Goal: Communication & Community: Answer question/provide support

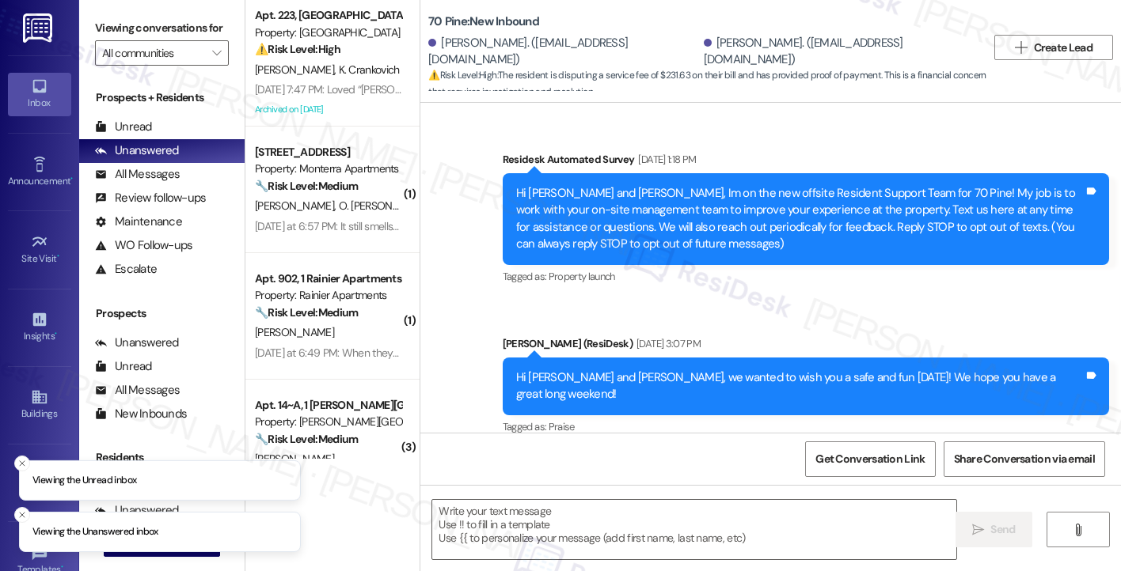
scroll to position [10891, 0]
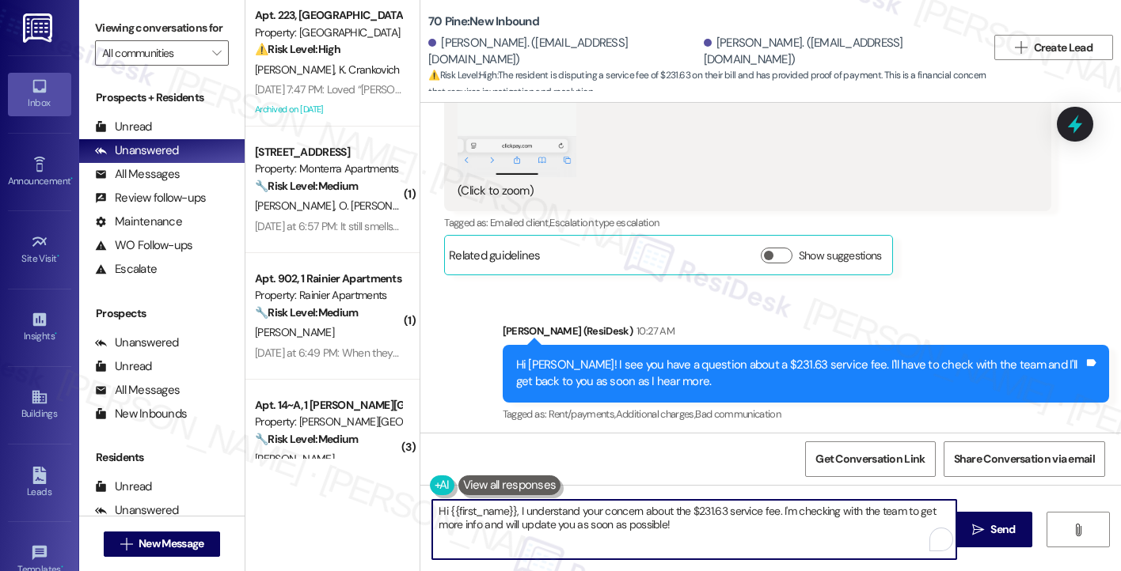
drag, startPoint x: 534, startPoint y: 528, endPoint x: 513, endPoint y: 511, distance: 27.6
click at [513, 511] on textarea "Hi {{first_name}}, I understand your concern about the $231.63 service fee. I'm…" at bounding box center [694, 529] width 524 height 59
paste textarea "ClickPay charges different service fees depending on the payment method used by…"
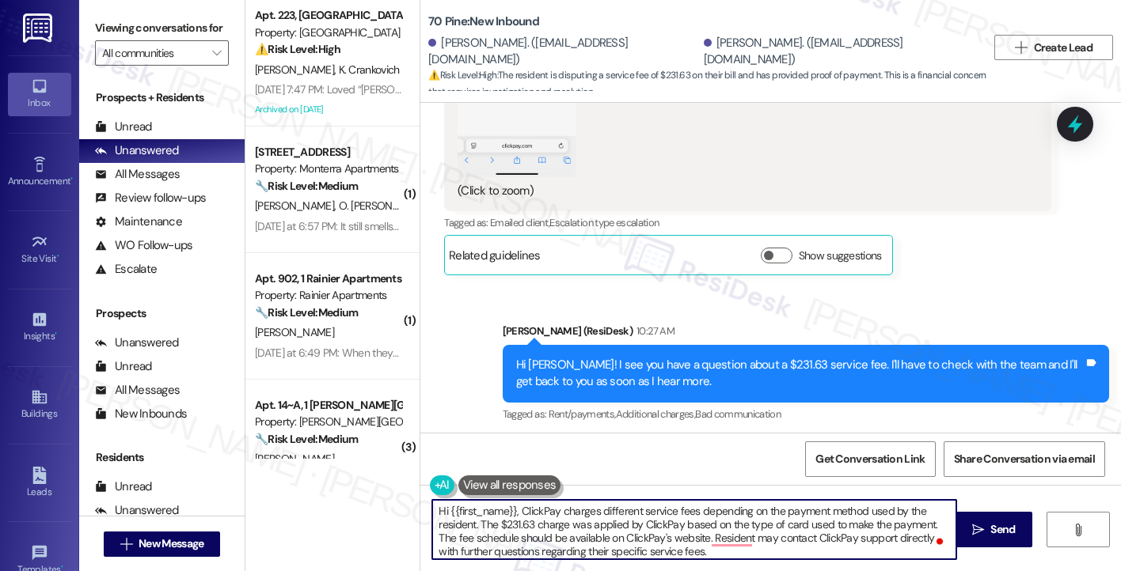
drag, startPoint x: 507, startPoint y: 511, endPoint x: 442, endPoint y: 511, distance: 64.1
click at [442, 511] on textarea "Hi {{first_name}}, ClickPay charges different service fees depending on the pay…" at bounding box center [694, 529] width 524 height 59
drag, startPoint x: 914, startPoint y: 511, endPoint x: 822, endPoint y: 511, distance: 92.6
click at [822, 511] on textarea "Hi Mindy, ClickPay charges different service fees depending on the payment meth…" at bounding box center [694, 529] width 524 height 59
click at [474, 510] on textarea "Hi Mindy, ClickPay charges different service fees depending on the payment meth…" at bounding box center [694, 529] width 524 height 59
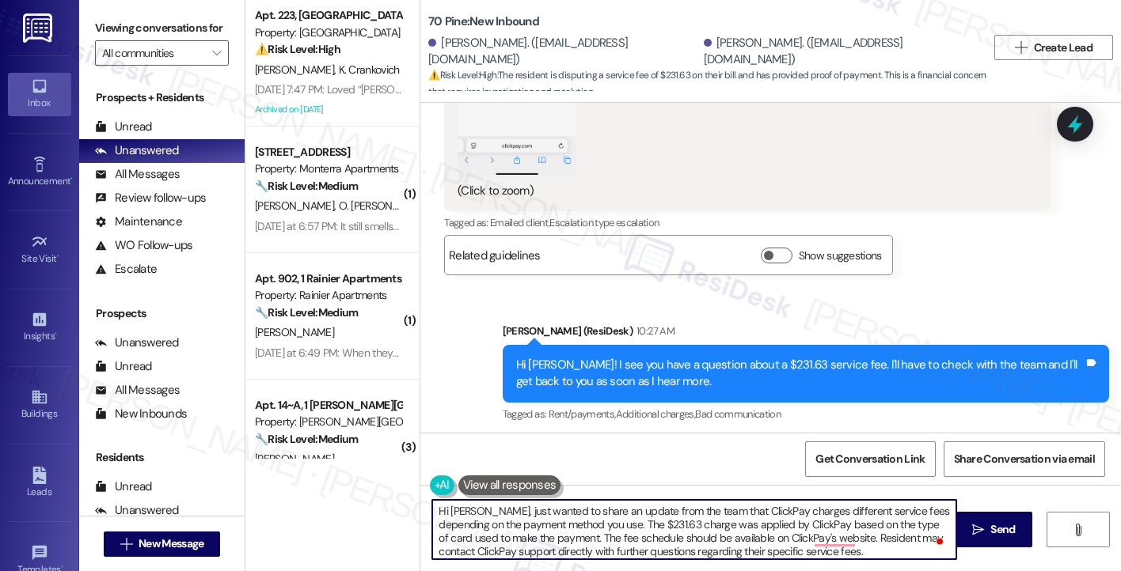
drag, startPoint x: 575, startPoint y: 535, endPoint x: 736, endPoint y: 535, distance: 161.5
click at [736, 535] on textarea "Hi Mindy, just wanted to share an update from the team that ClickPay charges di…" at bounding box center [694, 529] width 524 height 59
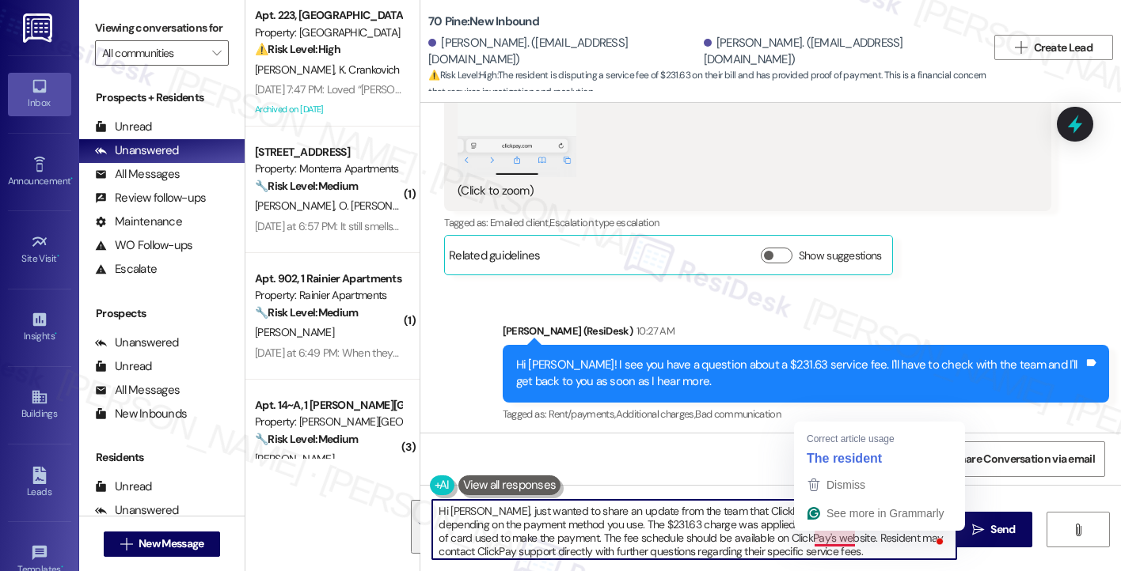
click at [609, 534] on textarea "Hi Mindy, just wanted to share an update from the team that ClickPay charges di…" at bounding box center [694, 529] width 524 height 59
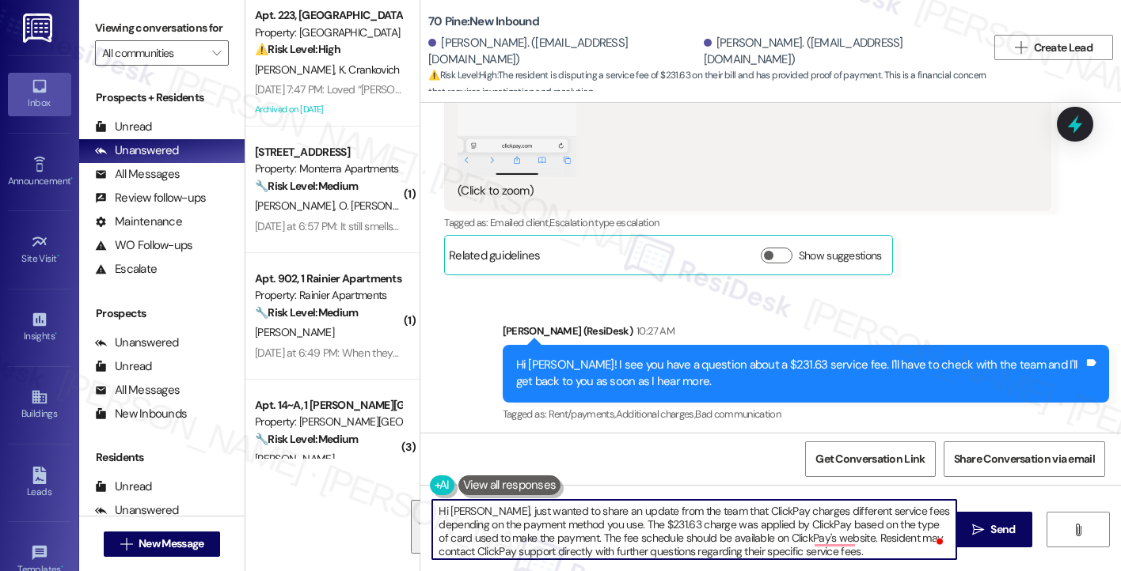
click at [609, 534] on textarea "Hi Mindy, just wanted to share an update from the team that ClickPay charges di…" at bounding box center [694, 529] width 524 height 59
click at [655, 533] on textarea "Hi Mindy, just wanted to share an update from the team that ClickPay charges di…" at bounding box center [694, 529] width 524 height 59
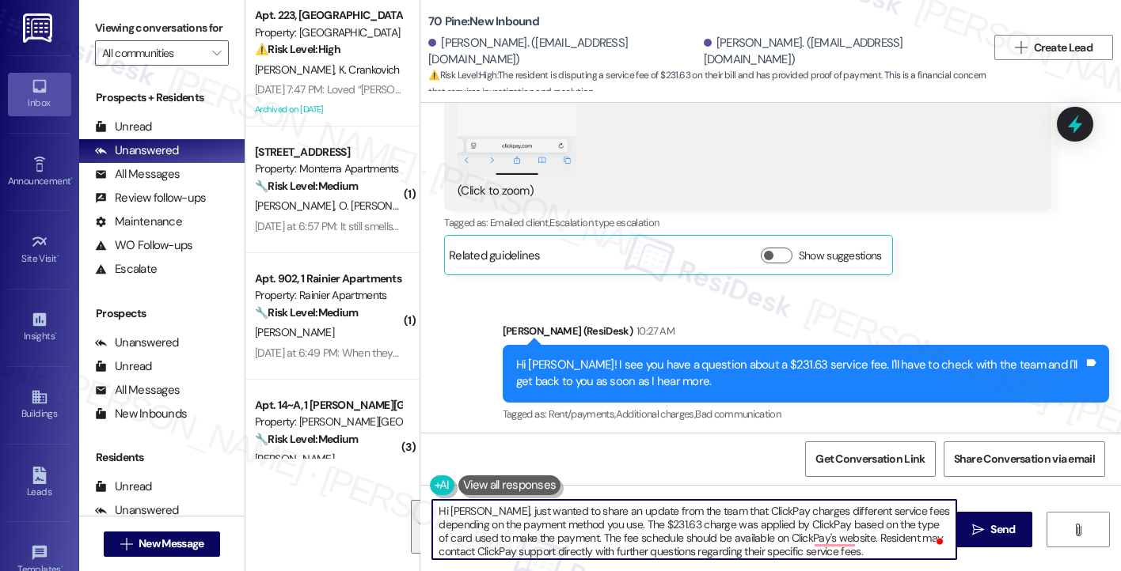
click at [735, 537] on textarea "Hi Mindy, just wanted to share an update from the team that ClickPay charges di…" at bounding box center [694, 529] width 524 height 59
click at [820, 537] on textarea "Hi Mindy, just wanted to share an update from the team that ClickPay charges di…" at bounding box center [694, 529] width 524 height 59
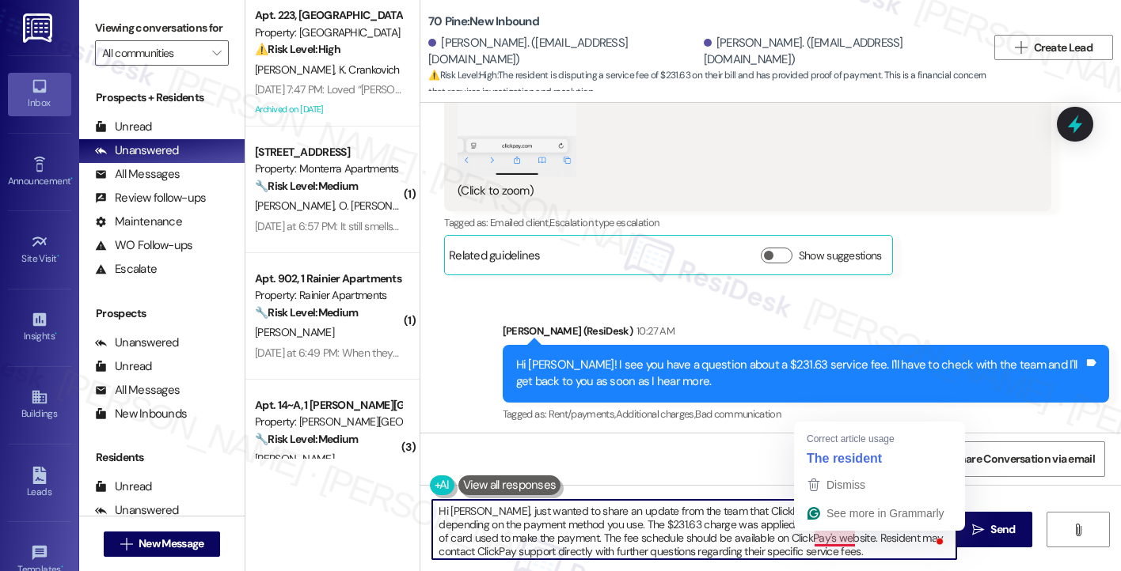
click at [833, 535] on textarea "Hi Mindy, just wanted to share an update from the team that ClickPay charges di…" at bounding box center [694, 529] width 524 height 59
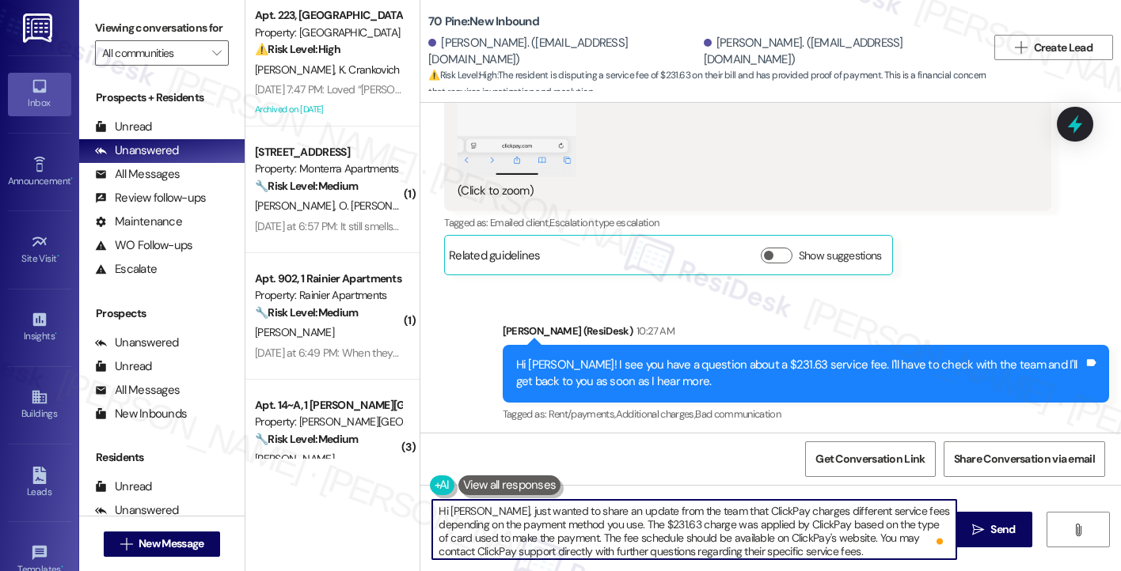
click at [662, 550] on textarea "Hi Mindy, just wanted to share an update from the team that ClickPay charges di…" at bounding box center [694, 529] width 524 height 59
type textarea "Hi [PERSON_NAME], just wanted to share an update from the team that ClickPay ch…"
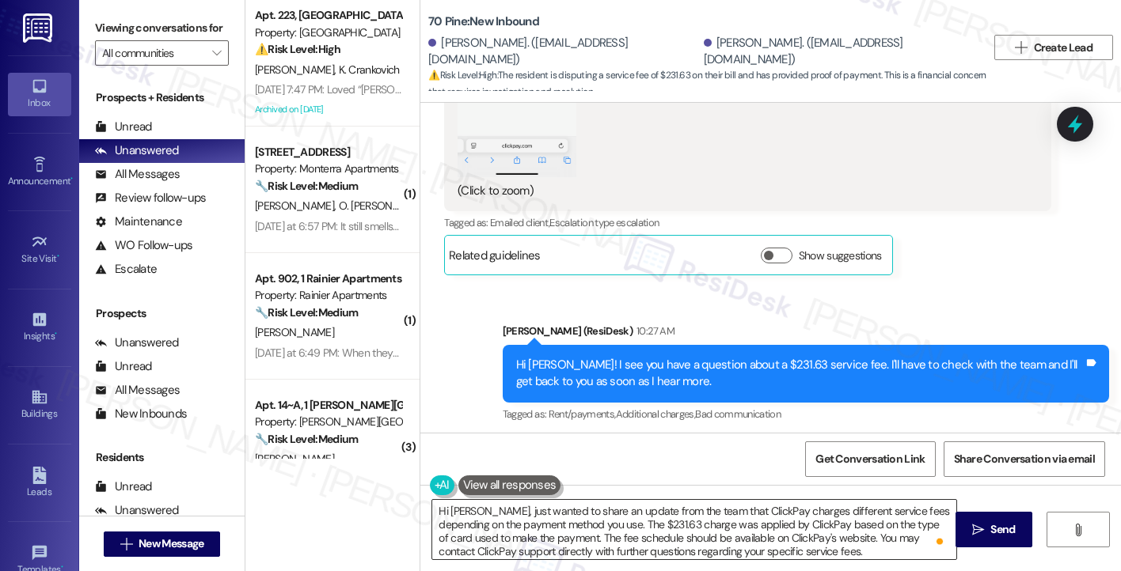
click at [844, 520] on textarea "Hi [PERSON_NAME], just wanted to share an update from the team that ClickPay ch…" at bounding box center [694, 529] width 524 height 59
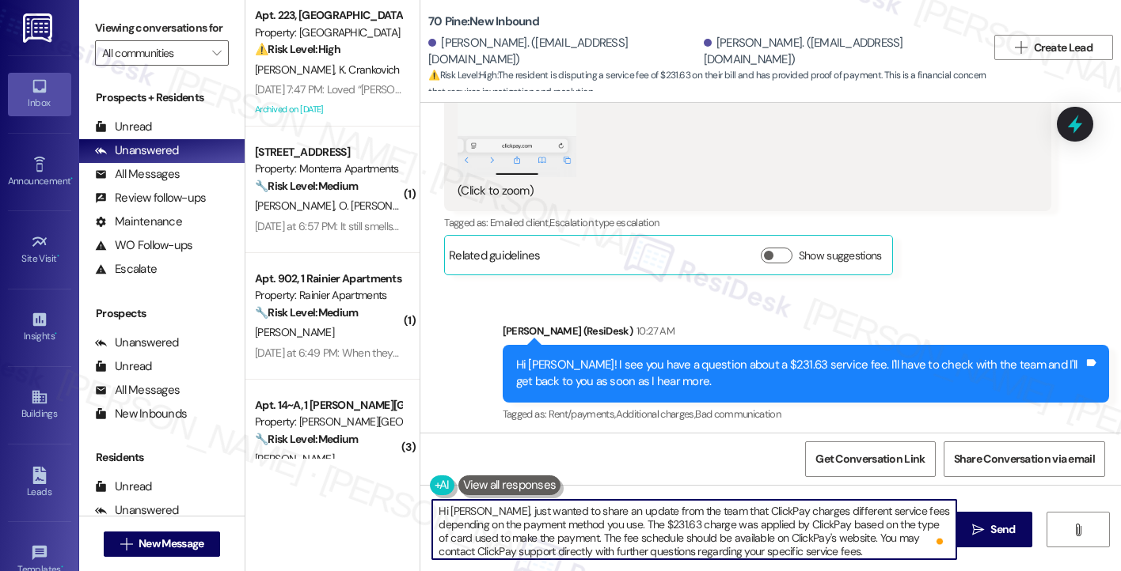
click at [844, 520] on textarea "Hi [PERSON_NAME], just wanted to share an update from the team that ClickPay ch…" at bounding box center [694, 529] width 524 height 59
drag, startPoint x: 844, startPoint y: 520, endPoint x: 806, endPoint y: 521, distance: 38.0
click at [844, 520] on textarea "Hi [PERSON_NAME], just wanted to share an update from the team that ClickPay ch…" at bounding box center [694, 529] width 524 height 59
click at [649, 536] on textarea "Hi [PERSON_NAME], just wanted to share an update from the team that ClickPay ch…" at bounding box center [694, 529] width 524 height 59
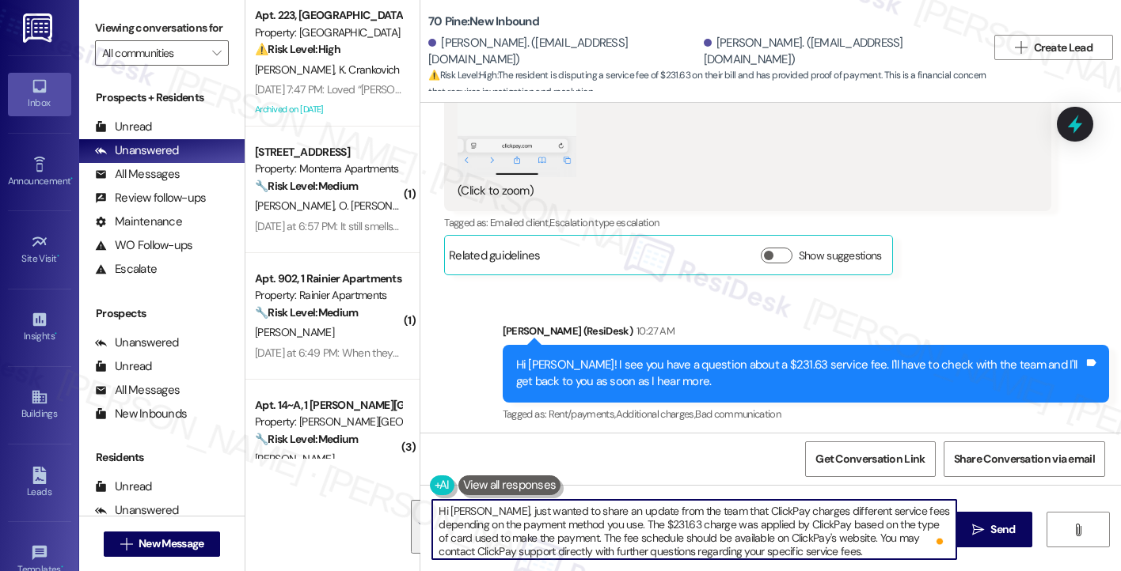
click at [649, 536] on textarea "Hi [PERSON_NAME], just wanted to share an update from the team that ClickPay ch…" at bounding box center [694, 529] width 524 height 59
click at [559, 533] on textarea "Hi [PERSON_NAME], just wanted to share an update from the team that ClickPay ch…" at bounding box center [694, 529] width 524 height 59
click at [713, 515] on textarea "Hi [PERSON_NAME], just wanted to share an update from the team that ClickPay ch…" at bounding box center [694, 529] width 524 height 59
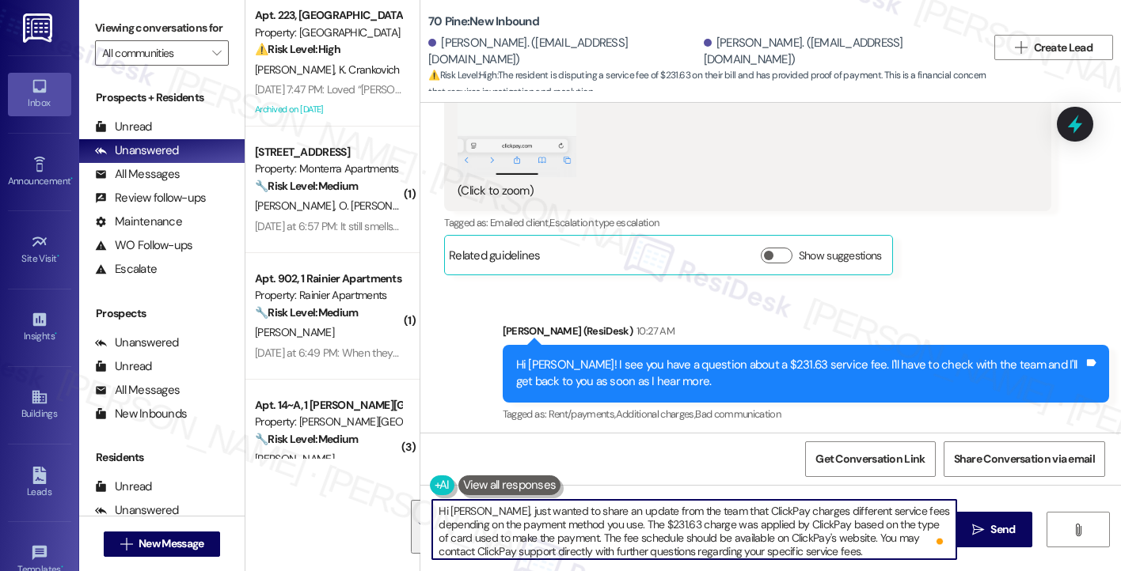
click at [578, 528] on textarea "Hi [PERSON_NAME], just wanted to share an update from the team that ClickPay ch…" at bounding box center [694, 529] width 524 height 59
click at [775, 541] on textarea "Hi [PERSON_NAME], just wanted to share an update from the team that ClickPay ch…" at bounding box center [694, 529] width 524 height 59
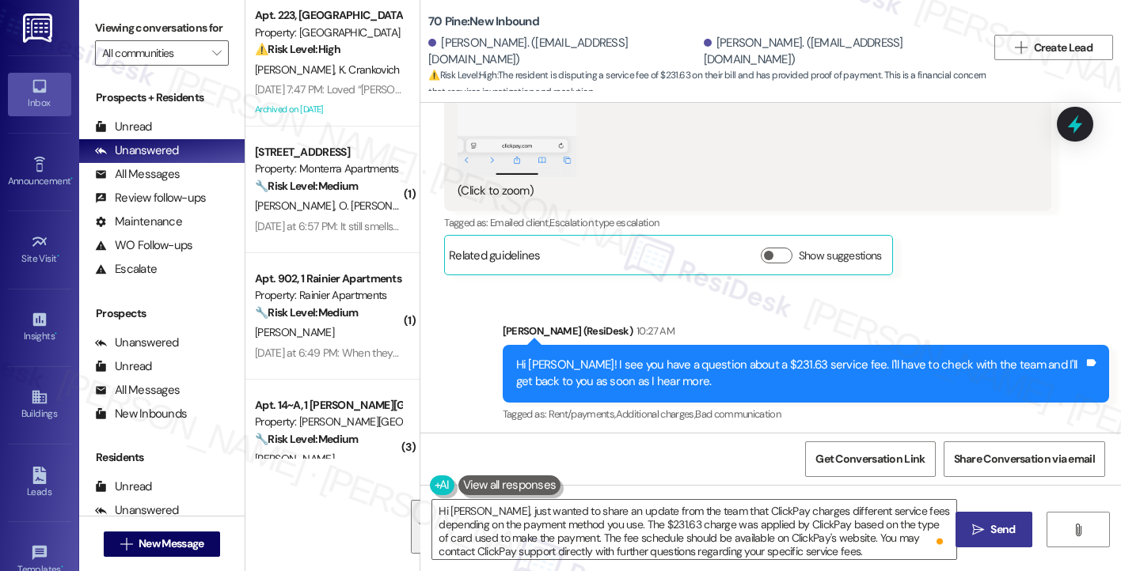
click at [1016, 516] on button " Send" at bounding box center [993, 530] width 77 height 36
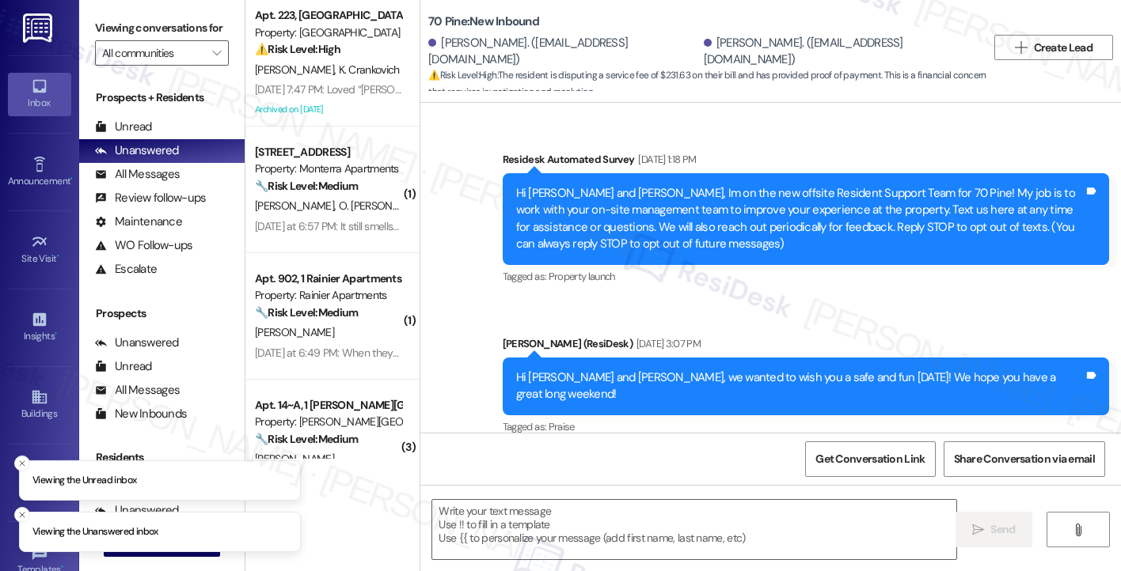
scroll to position [11076, 0]
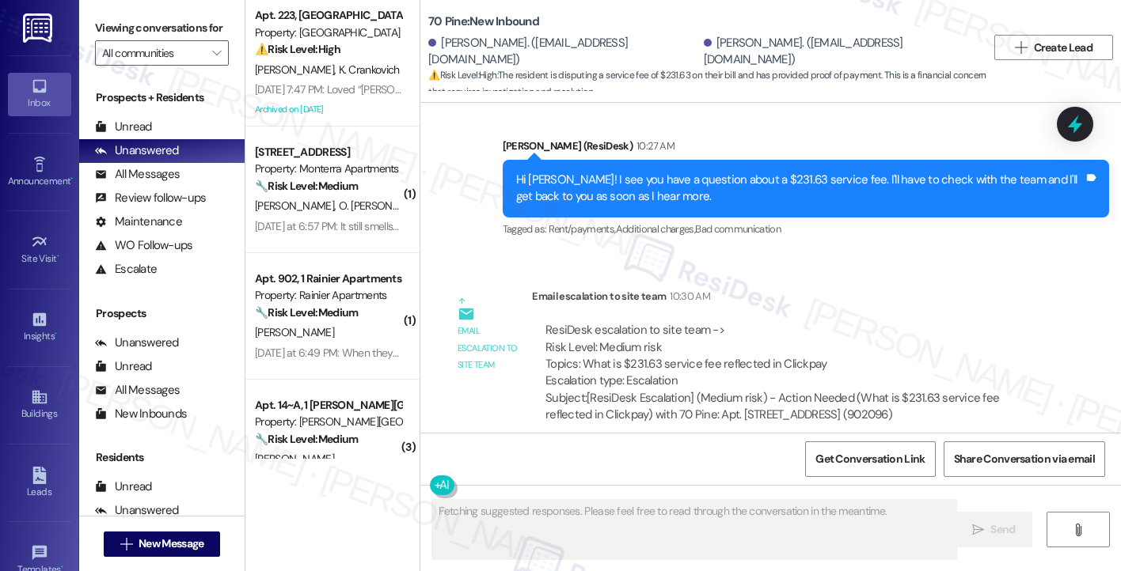
drag, startPoint x: 807, startPoint y: 323, endPoint x: 831, endPoint y: 371, distance: 53.8
copy div "ClickPay charges different service fees depending on the payment method you use…"
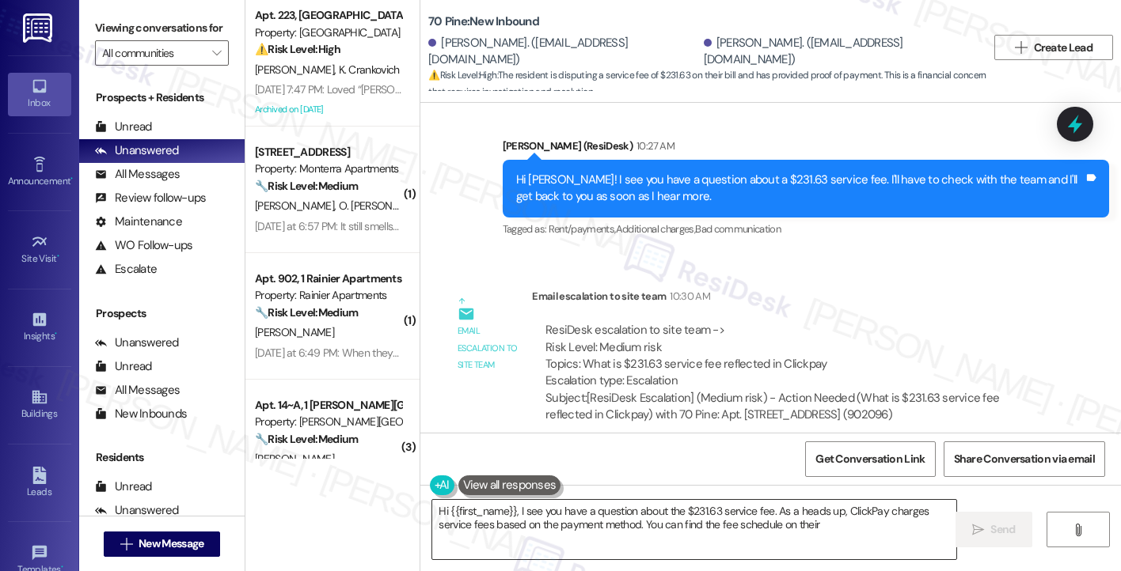
click at [557, 520] on textarea "Hi {{first_name}}, I see you have a question about the $231.63 service fee. As …" at bounding box center [694, 529] width 524 height 59
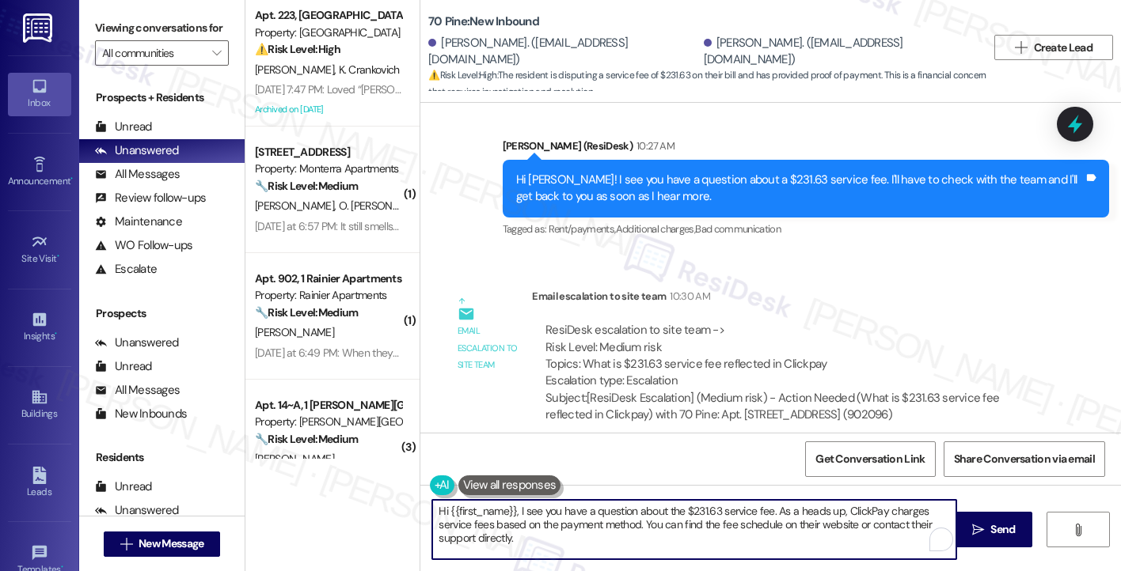
paste textarea "ClickPay charges different service fees depending on the payment method you use…"
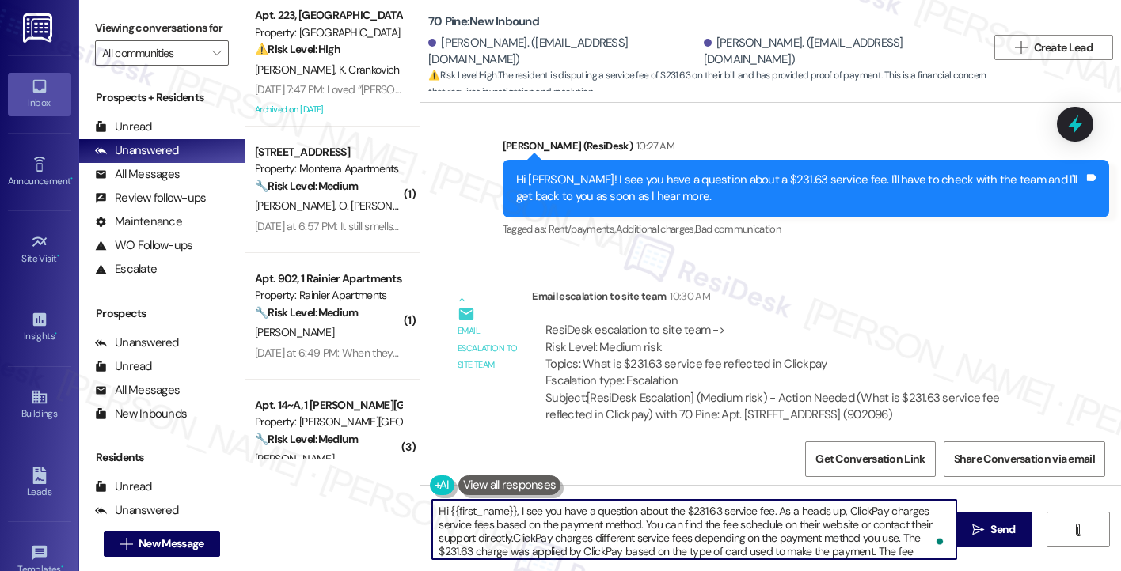
scroll to position [26, 0]
click at [547, 522] on textarea "Hi {{first_name}}, I see you have a question about the $231.63 service fee. As …" at bounding box center [694, 529] width 524 height 59
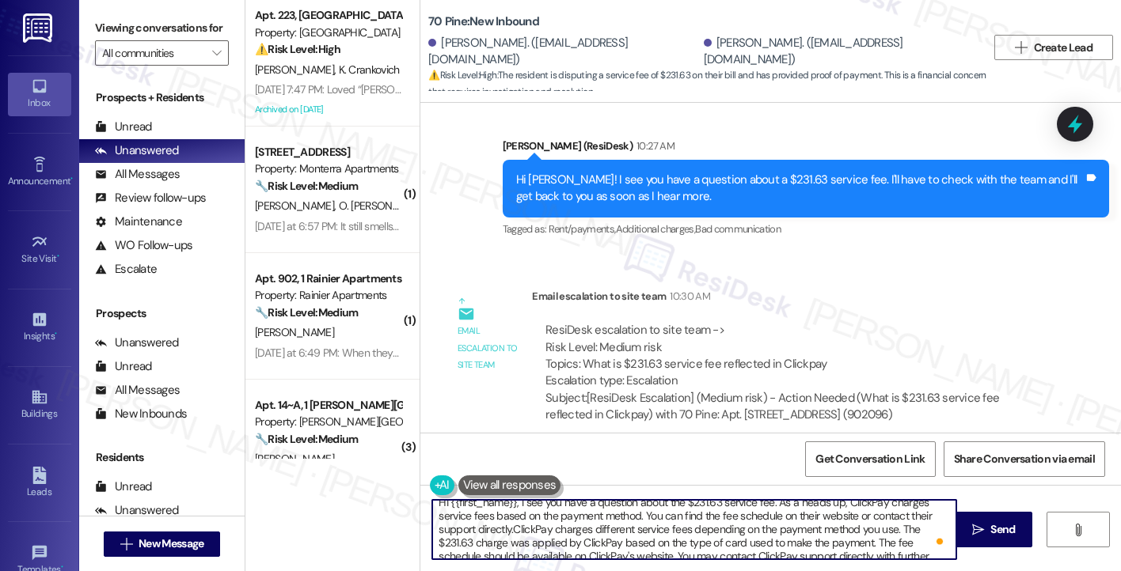
scroll to position [0, 0]
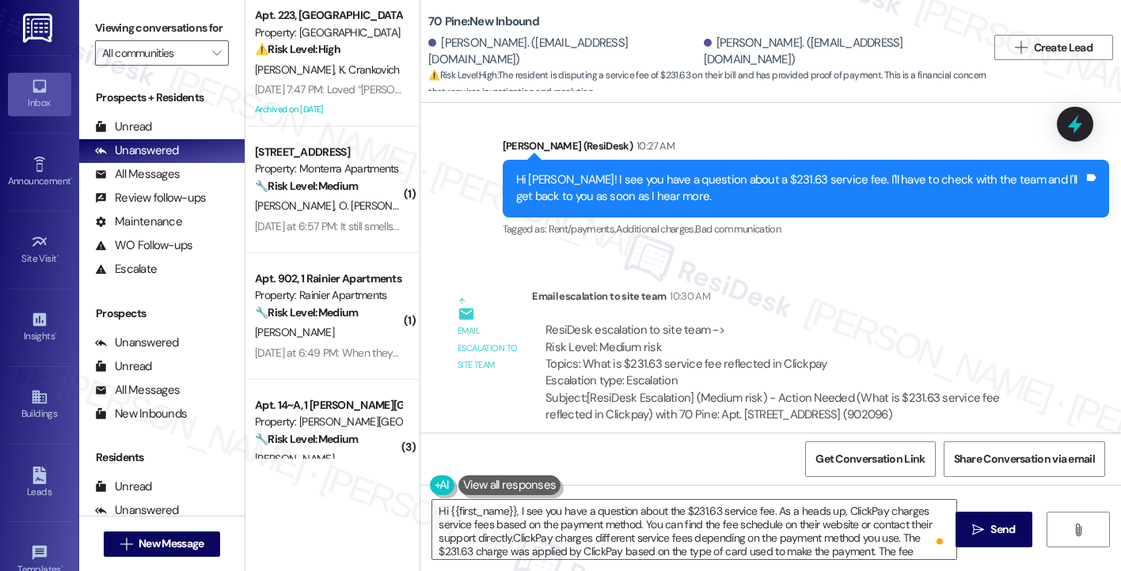
drag, startPoint x: 804, startPoint y: 321, endPoint x: 843, endPoint y: 378, distance: 68.3
copy div "ClickPay charges different service fees depending on the payment method you use…"
click at [568, 537] on textarea "Hi {{first_name}}, I see you have a question about the $231.63 service fee. As …" at bounding box center [694, 529] width 524 height 59
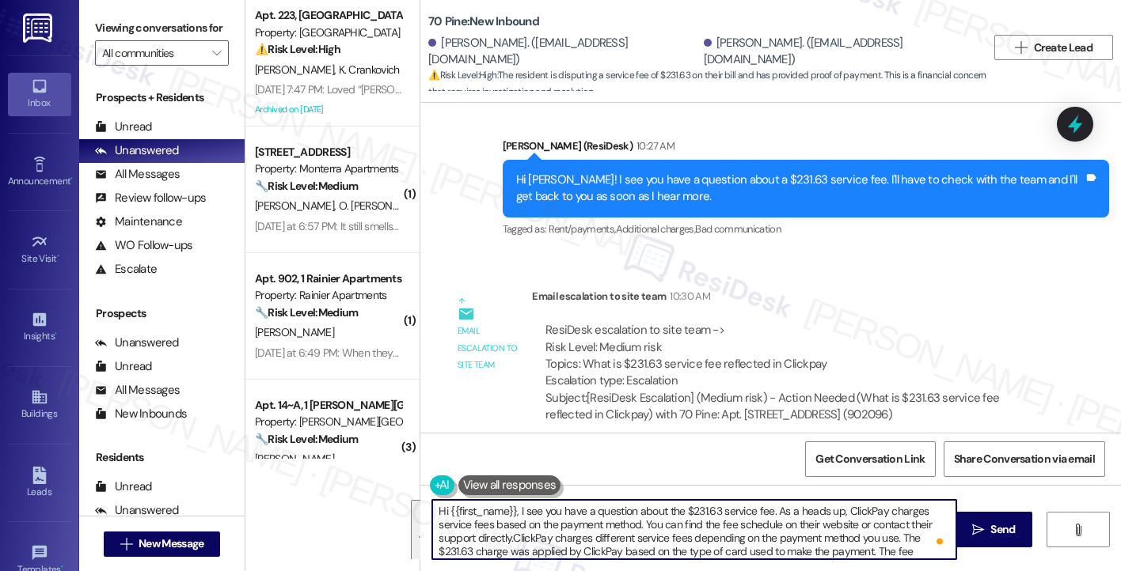
paste textarea "To enrich screen reader interactions, please activate Accessibility in Grammarl…"
click at [583, 528] on textarea "ClickPay charges different service fees depending on the payment method you use…" at bounding box center [694, 529] width 524 height 59
click at [606, 525] on textarea "ClickPay charges different service fees depending on the payment method you use…" at bounding box center [694, 529] width 524 height 59
type textarea "ClickPay charges different service fees depending on the payment method you use…"
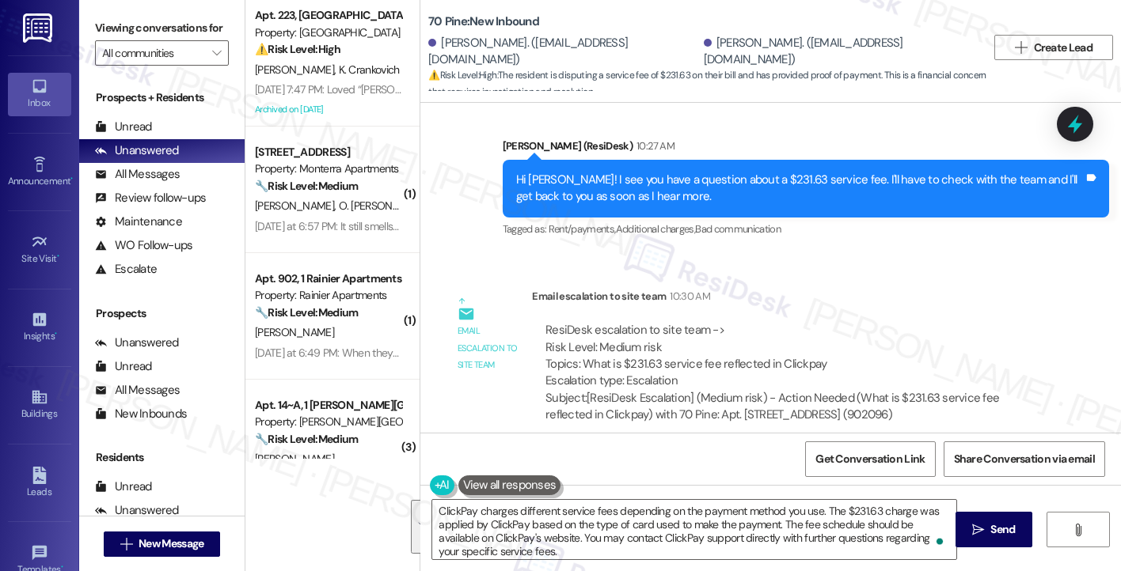
click at [539, 522] on textarea "ClickPay charges different service fees depending on the payment method you use…" at bounding box center [694, 529] width 524 height 59
click at [510, 482] on button at bounding box center [509, 486] width 103 height 20
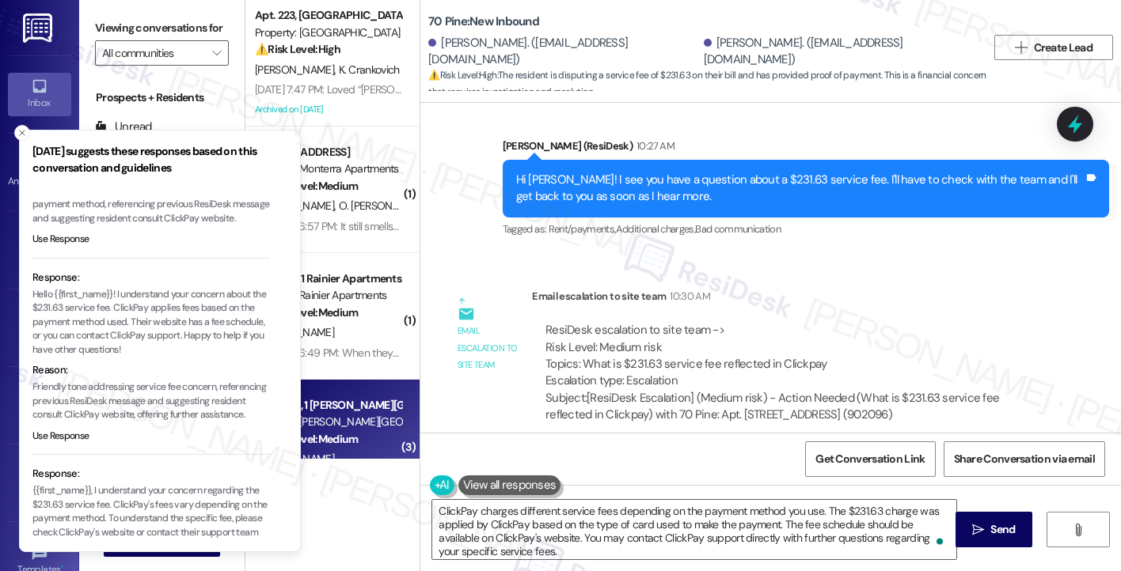
scroll to position [158, 0]
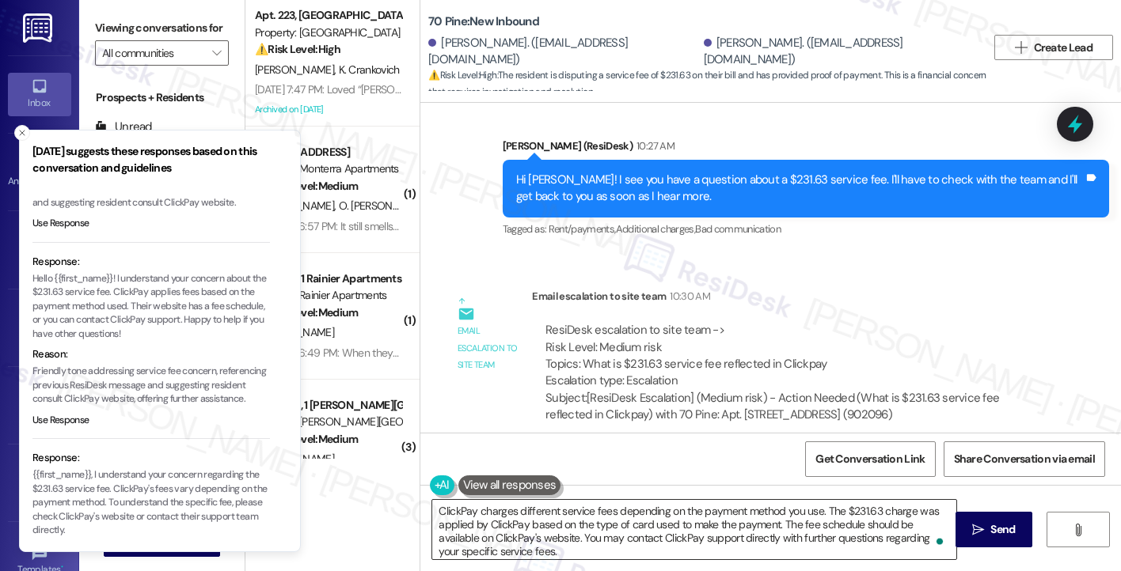
click at [575, 540] on textarea "ClickPay charges different service fees depending on the payment method you use…" at bounding box center [694, 529] width 524 height 59
click at [25, 136] on icon "Close toast" at bounding box center [21, 132] width 9 height 9
